Goal: Information Seeking & Learning: Learn about a topic

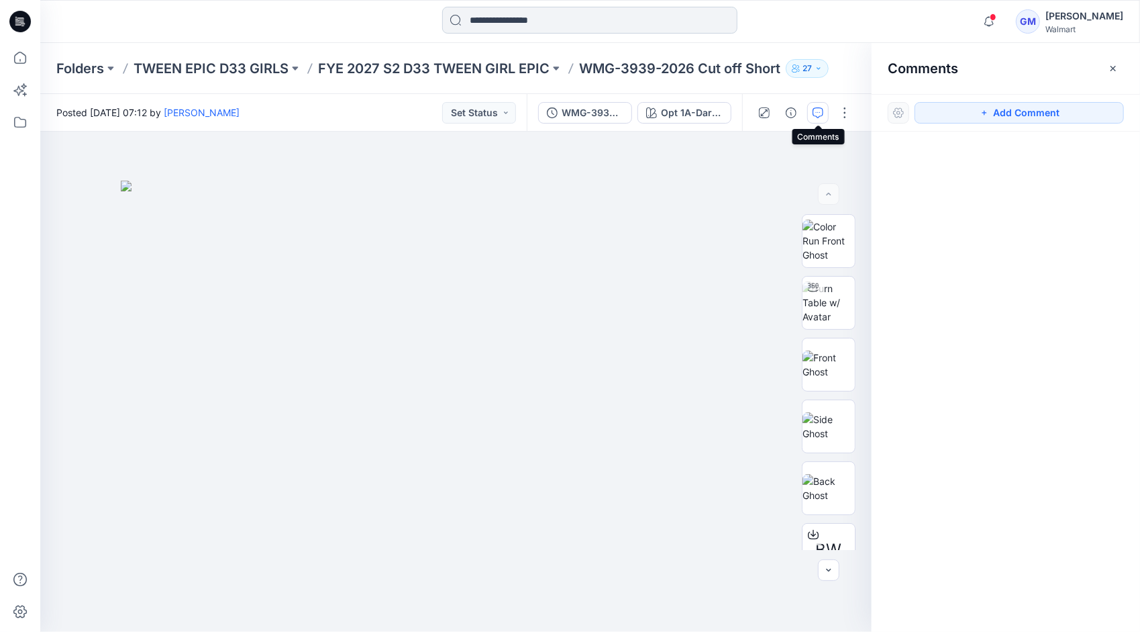
click at [505, 27] on input at bounding box center [589, 20] width 295 height 27
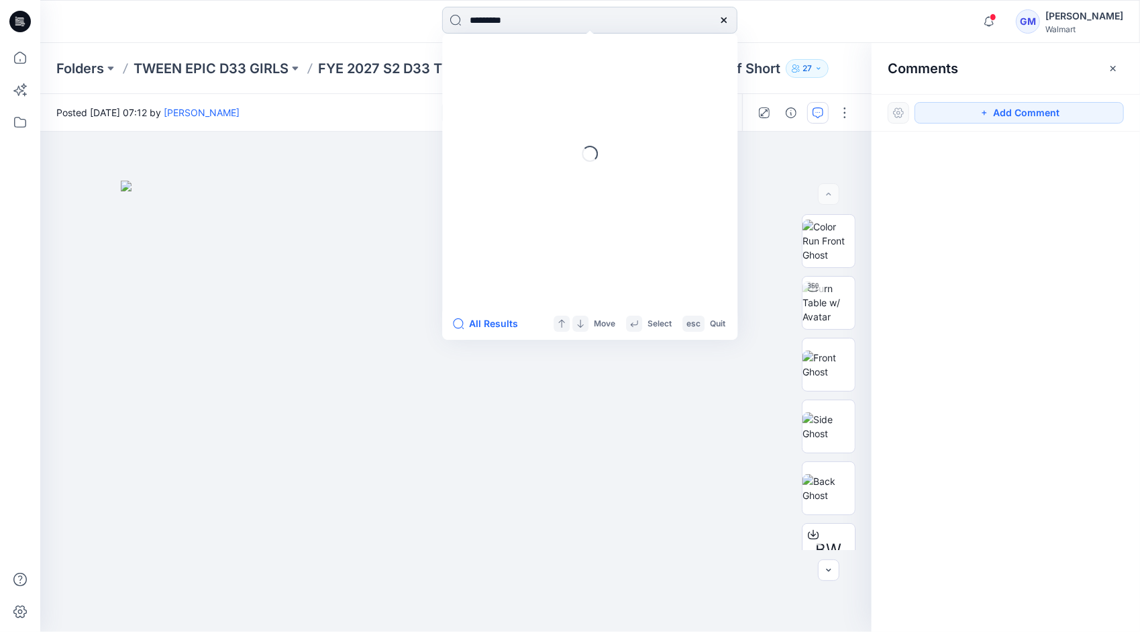
type input "*********"
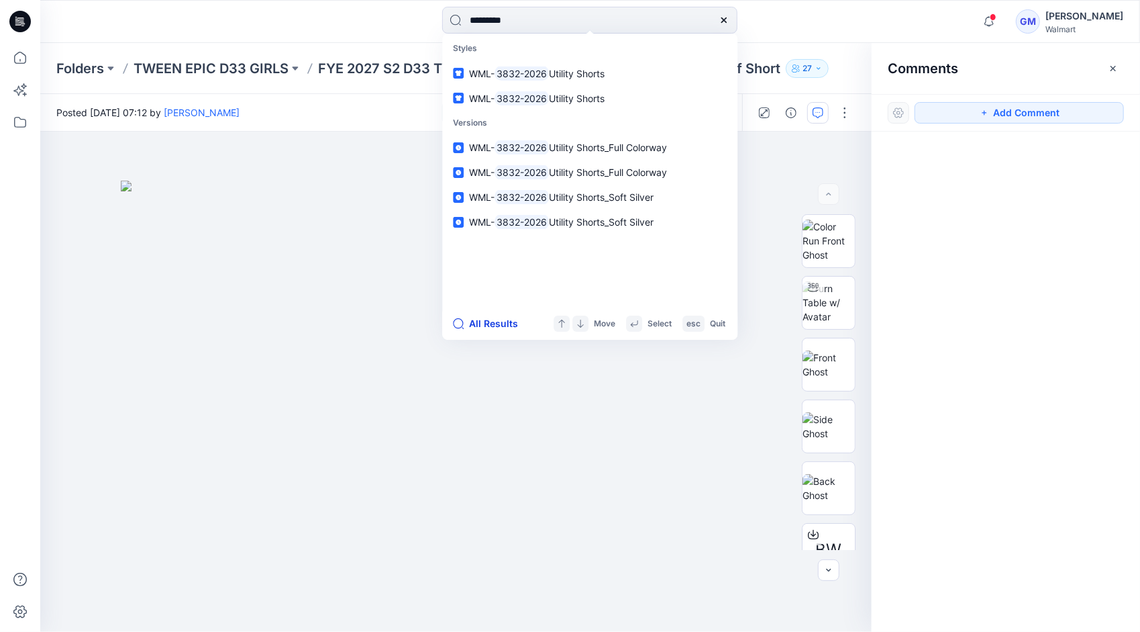
click at [498, 322] on button "All Results" at bounding box center [490, 323] width 74 height 16
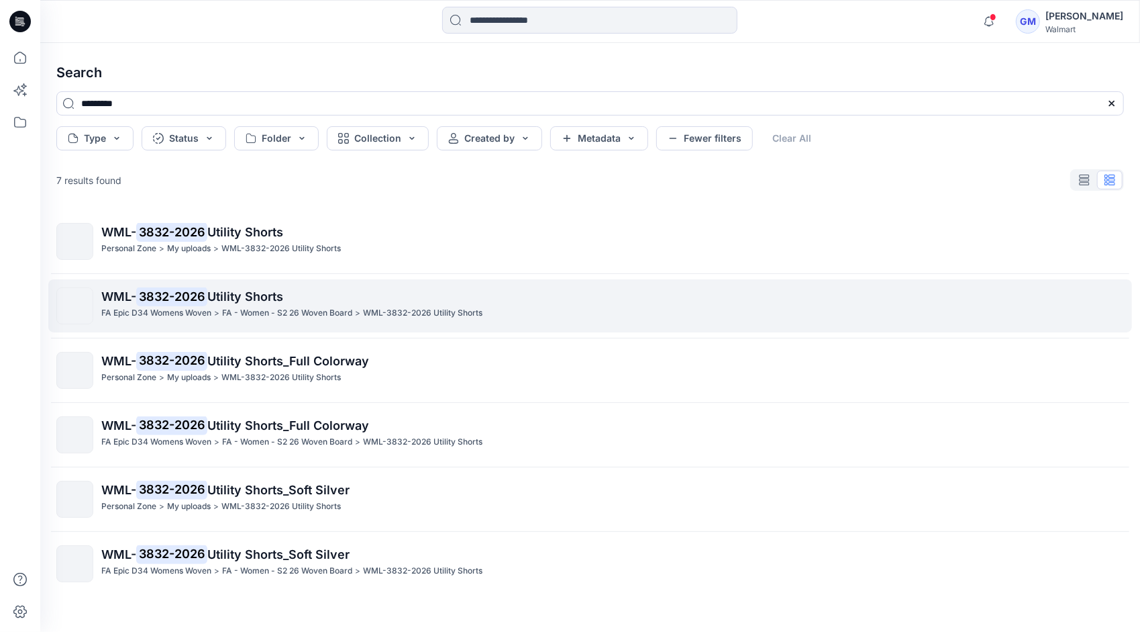
click at [232, 305] on p "WML- 3832-2026 Utility Shorts" at bounding box center [612, 296] width 1022 height 19
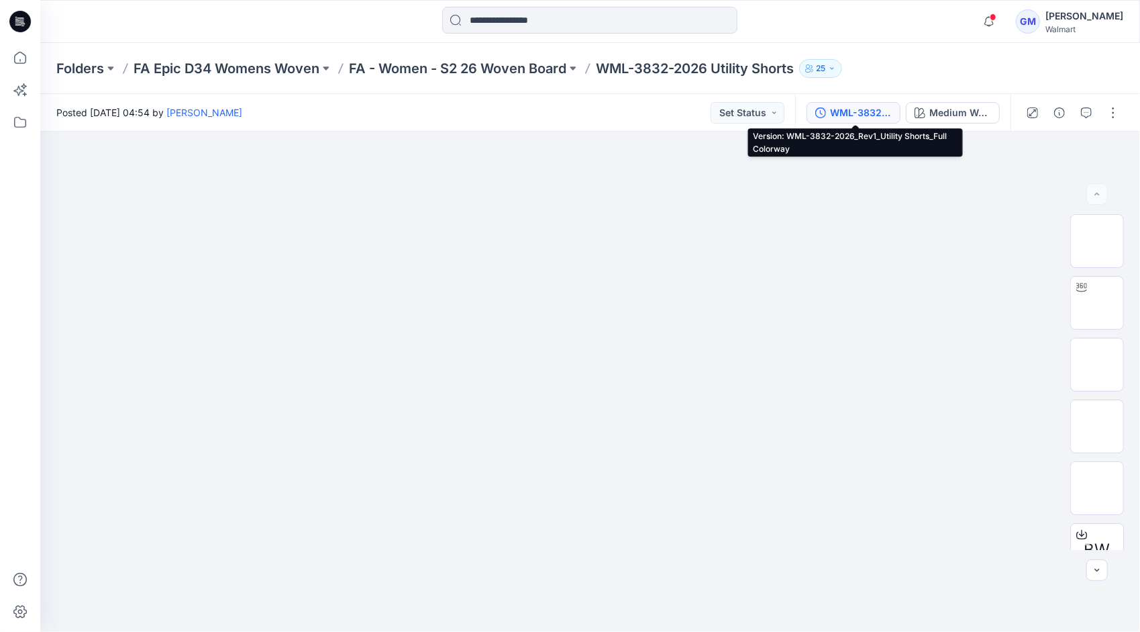
click at [869, 113] on div "WML-3832-2026_Rev1_Utility Shorts_Full Colorway" at bounding box center [861, 112] width 62 height 15
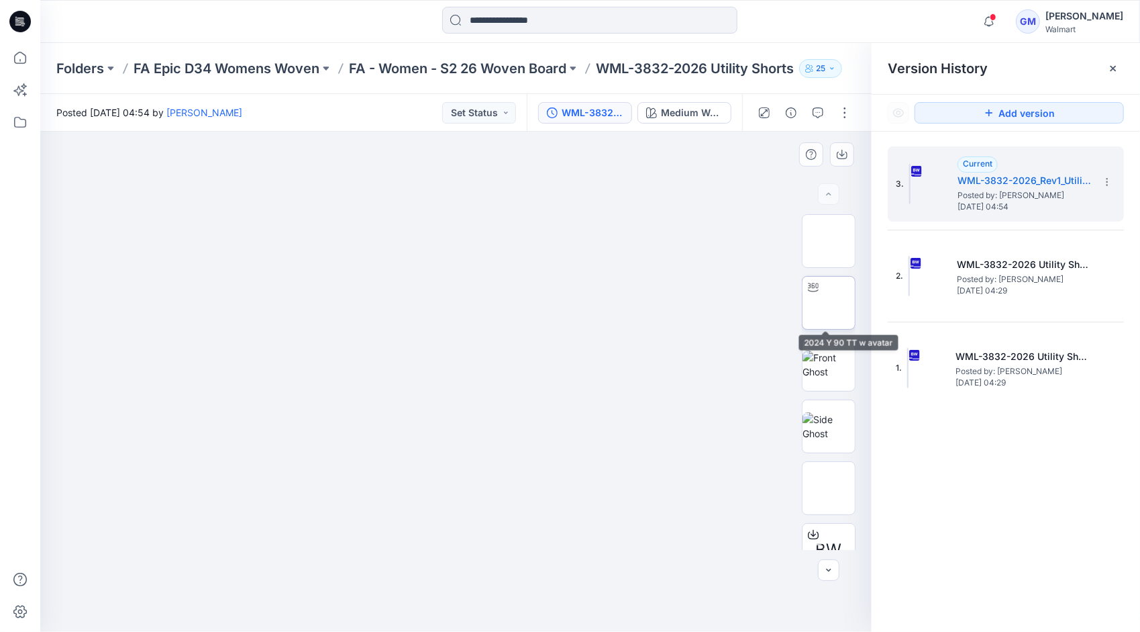
click at [829, 303] on img at bounding box center [829, 303] width 0 height 0
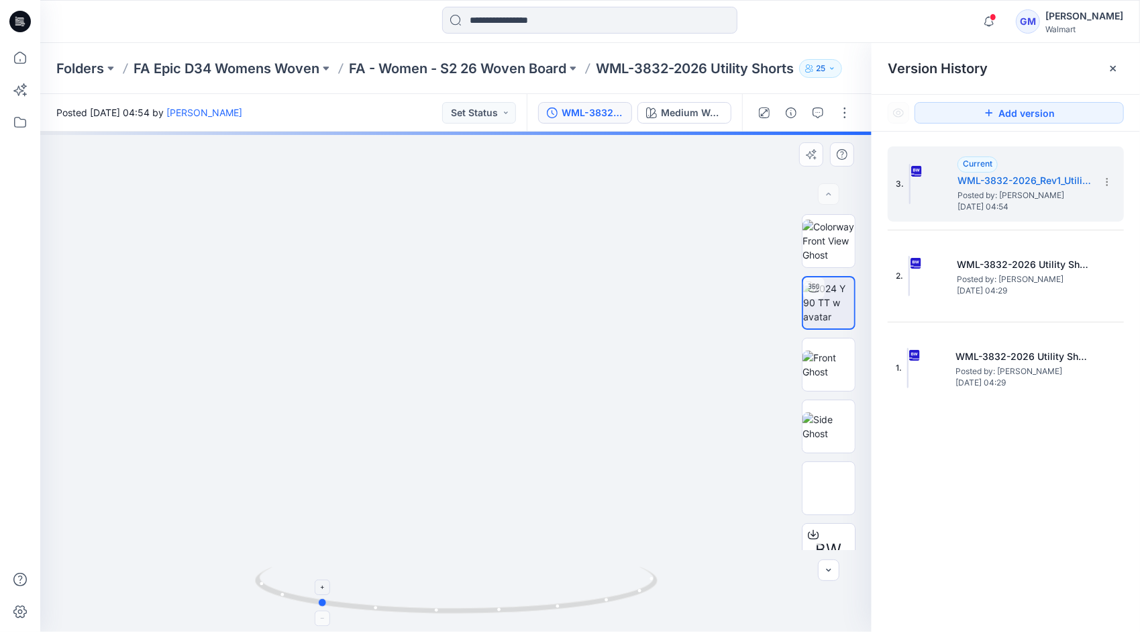
drag, startPoint x: 615, startPoint y: 604, endPoint x: 477, endPoint y: 608, distance: 138.3
click at [477, 608] on icon at bounding box center [458, 592] width 406 height 50
drag, startPoint x: 631, startPoint y: 600, endPoint x: 665, endPoint y: 595, distance: 34.6
click at [665, 595] on div at bounding box center [456, 382] width 832 height 500
drag, startPoint x: 494, startPoint y: 493, endPoint x: 477, endPoint y: 317, distance: 176.7
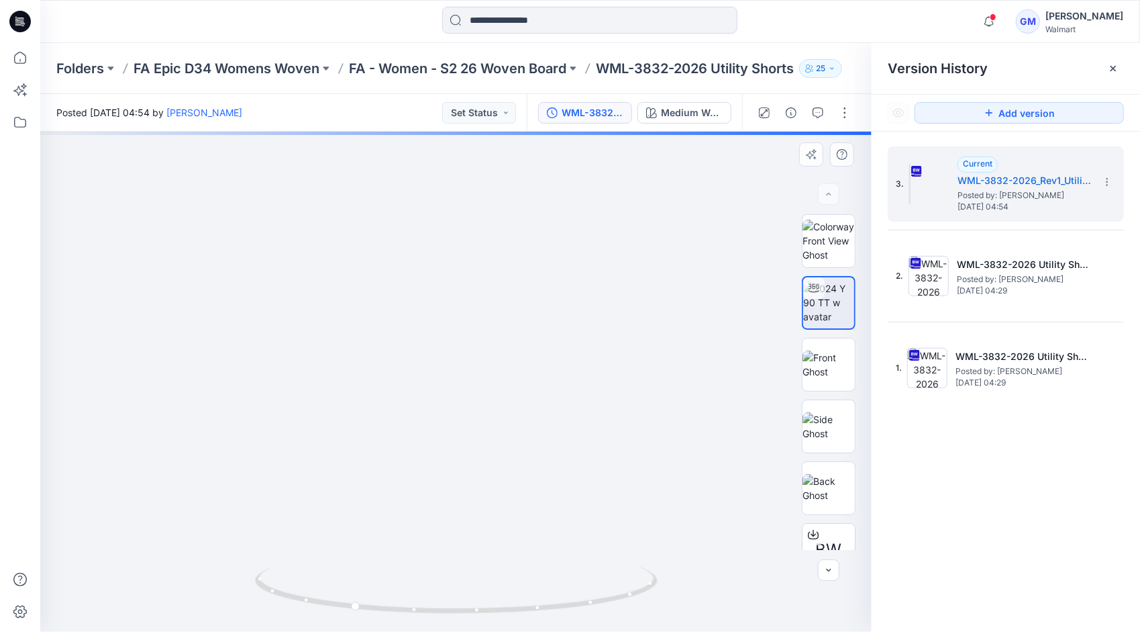
click at [475, 321] on img at bounding box center [456, 149] width 1418 height 966
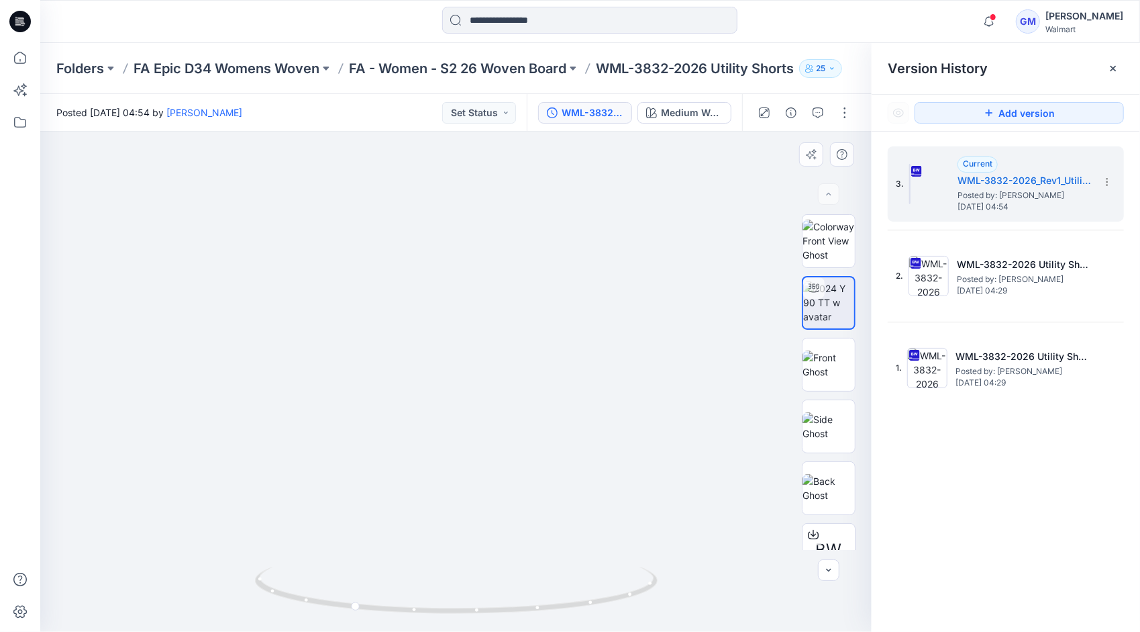
drag, startPoint x: 464, startPoint y: 316, endPoint x: 469, endPoint y: 338, distance: 22.5
click at [469, 338] on img at bounding box center [436, 14] width 1602 height 1235
drag, startPoint x: 639, startPoint y: 589, endPoint x: 609, endPoint y: 591, distance: 29.6
click at [609, 591] on icon at bounding box center [458, 592] width 406 height 50
